Goal: Task Accomplishment & Management: Use online tool/utility

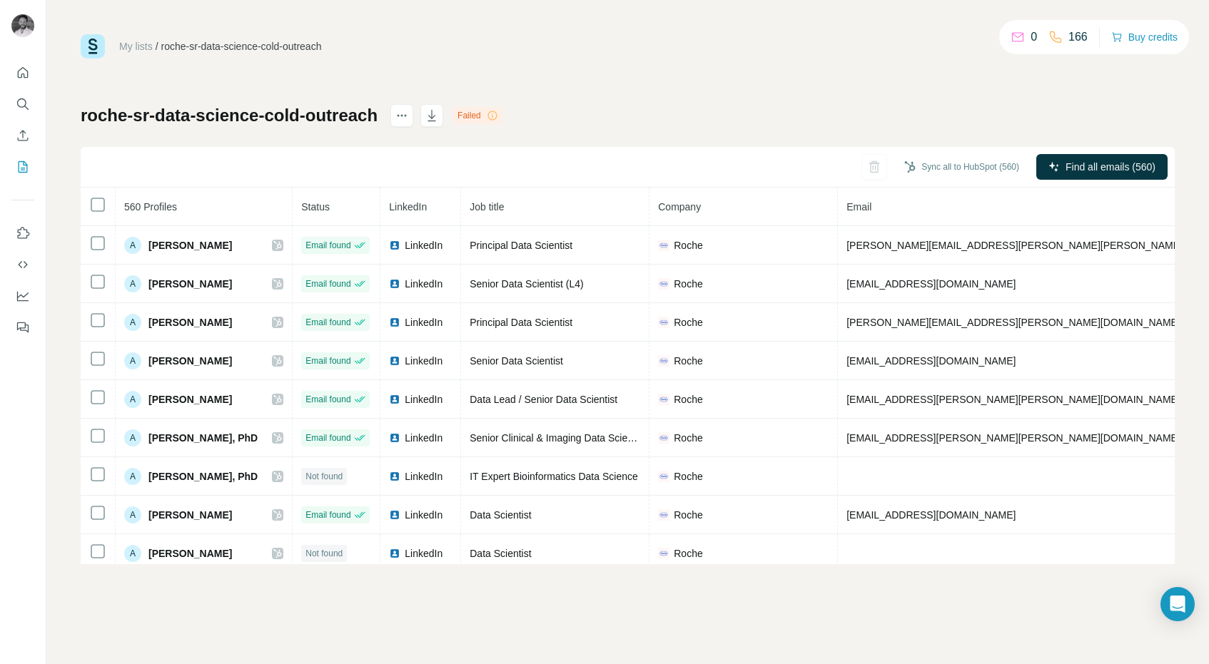
click at [633, 108] on div "roche-sr-data-science-cold-outreach Failed Sync all to HubSpot (560) Find all e…" at bounding box center [628, 334] width 1094 height 460
click at [970, 170] on button "Sync all to HubSpot (560)" at bounding box center [961, 166] width 135 height 21
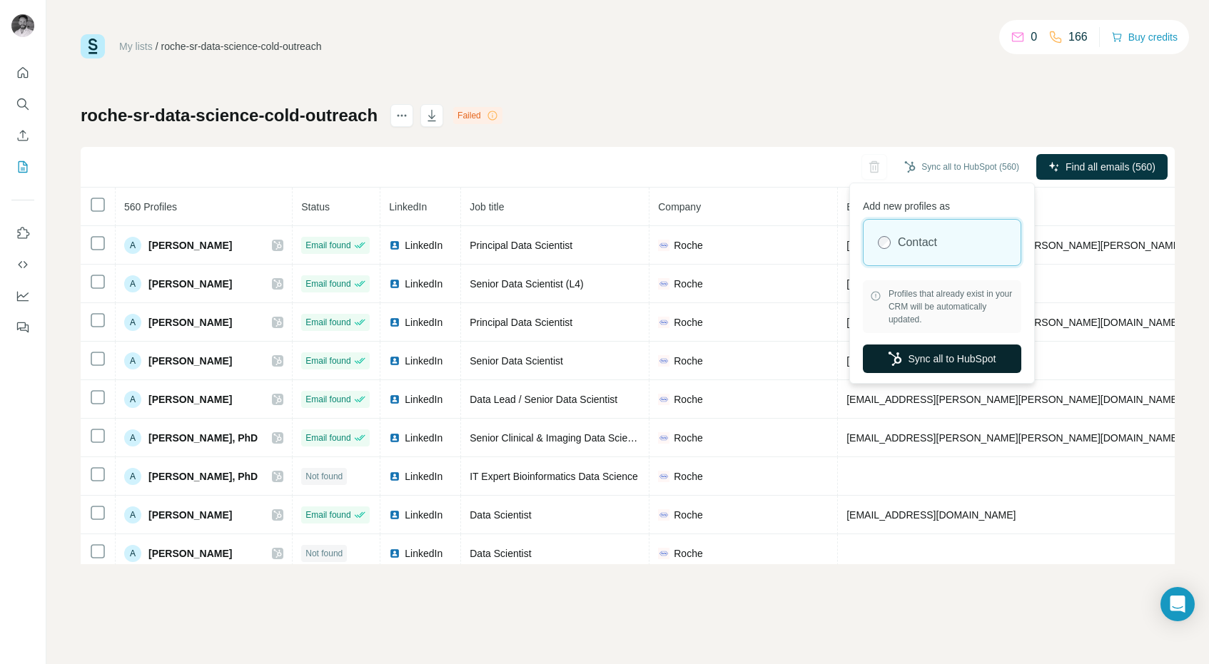
click at [947, 359] on button "Sync all to HubSpot" at bounding box center [942, 359] width 158 height 29
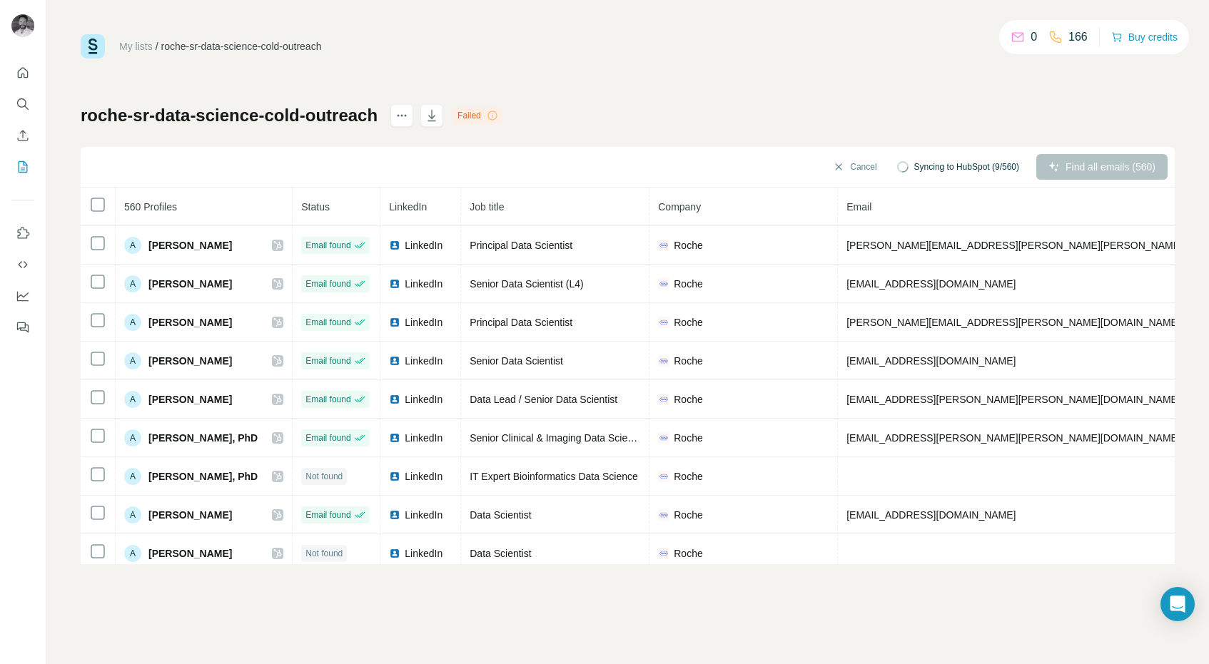
click at [137, 41] on link "My lists" at bounding box center [136, 46] width 34 height 11
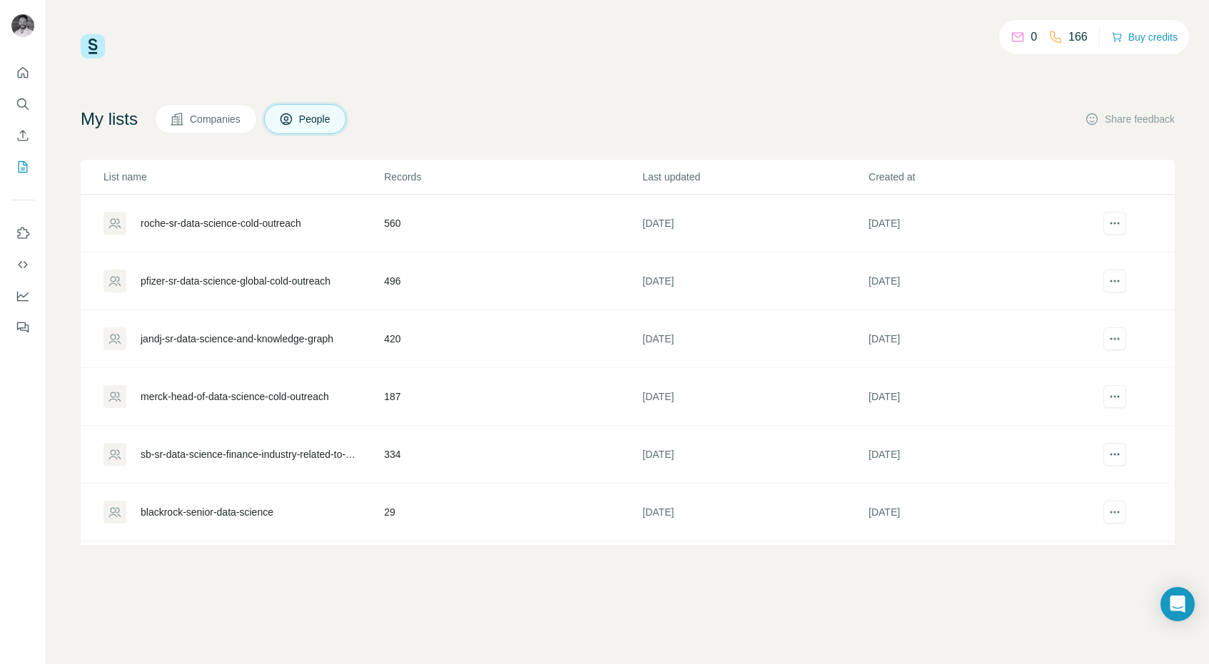
click at [258, 226] on div "roche-sr-data-science-cold-outreach" at bounding box center [221, 223] width 161 height 14
